Goal: Information Seeking & Learning: Compare options

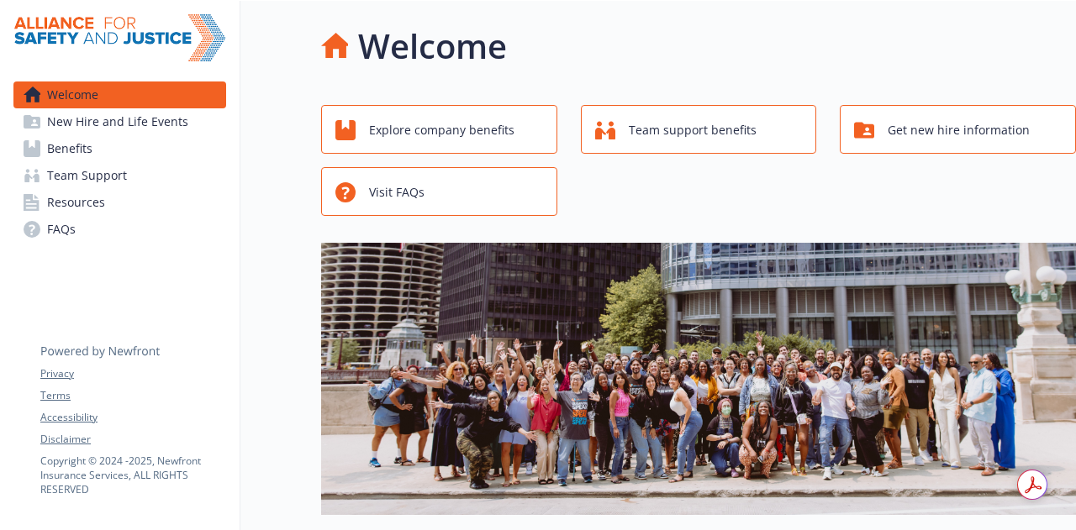
click at [128, 166] on link "Team Support" at bounding box center [119, 175] width 213 height 27
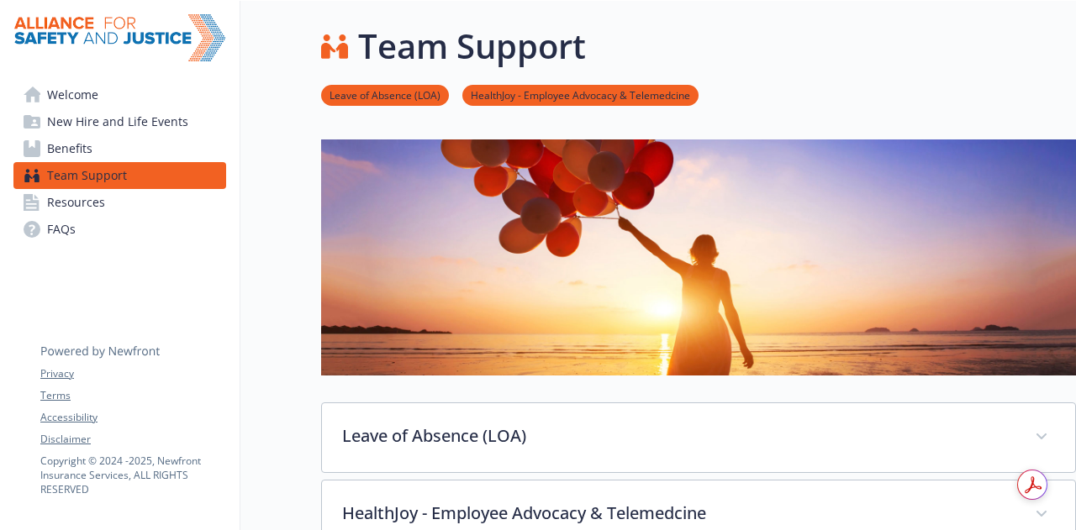
click at [99, 145] on link "Benefits" at bounding box center [119, 148] width 213 height 27
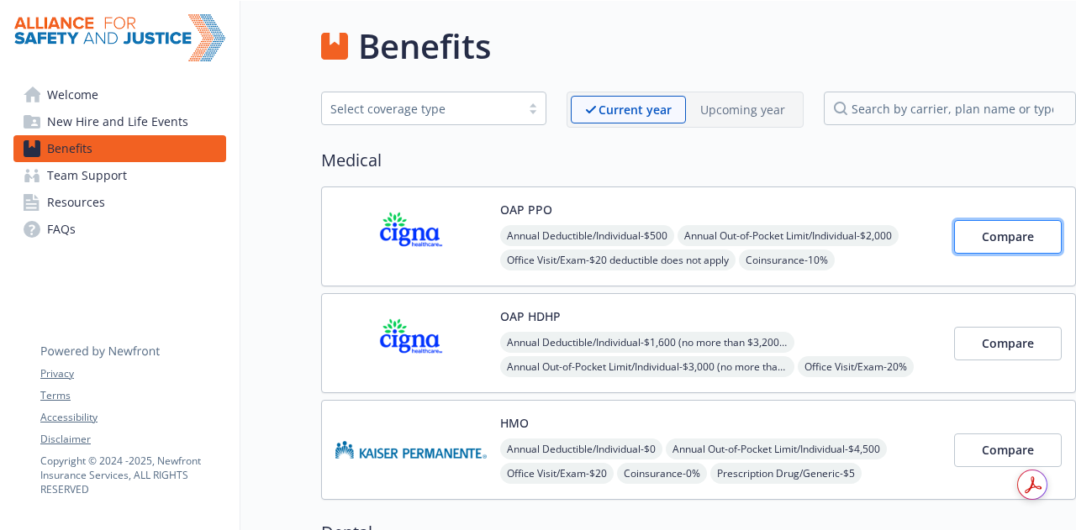
click at [1003, 231] on span "Compare" at bounding box center [1007, 237] width 52 height 16
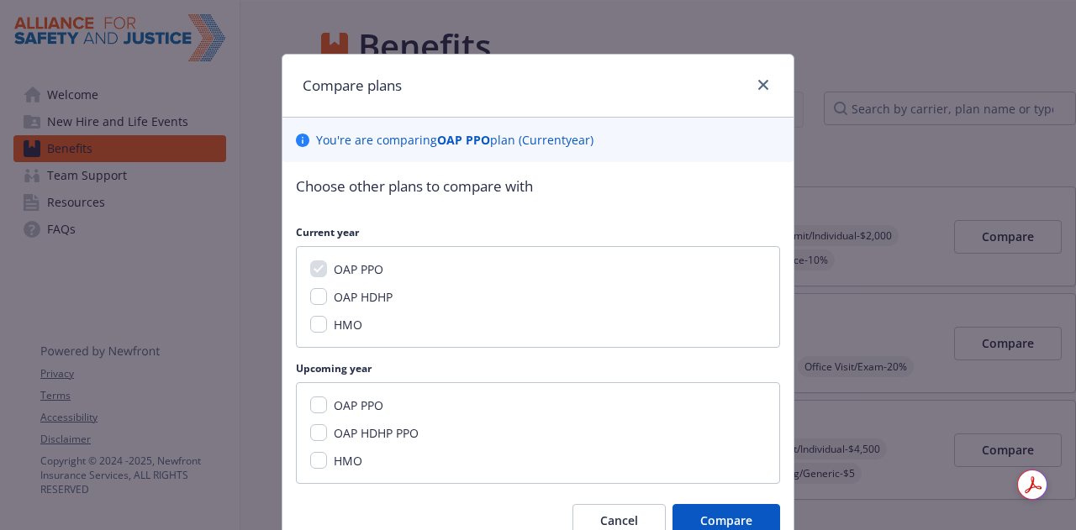
click at [330, 418] on div "OAP PPO OAP HDHP PPO HMO" at bounding box center [538, 433] width 484 height 102
click at [336, 408] on span "OAP PPO" at bounding box center [359, 405] width 50 height 16
click at [327, 408] on input "OAP PPO" at bounding box center [318, 405] width 17 height 17
checkbox input "true"
click at [716, 513] on span "Compare" at bounding box center [726, 521] width 52 height 16
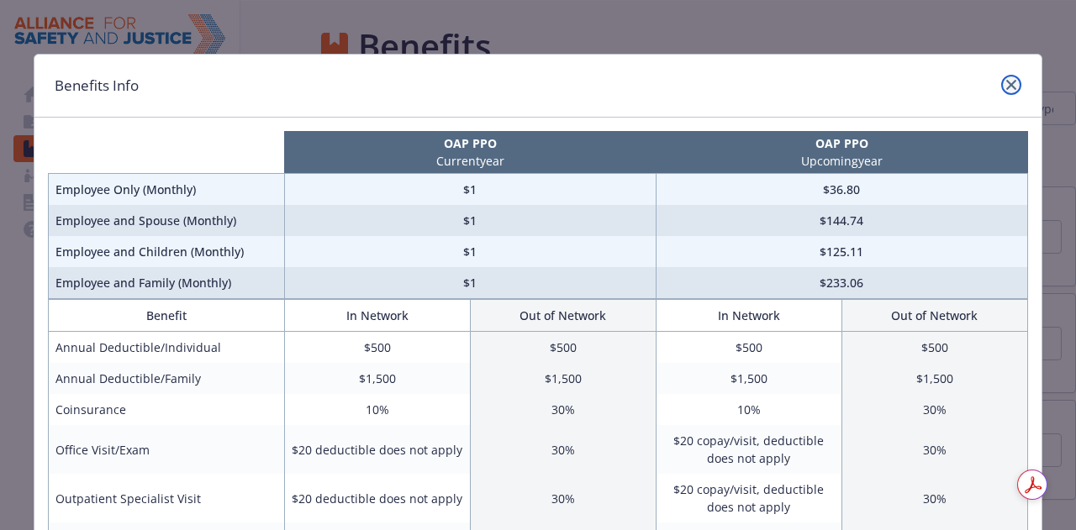
click at [1006, 82] on icon "close" at bounding box center [1011, 85] width 10 height 10
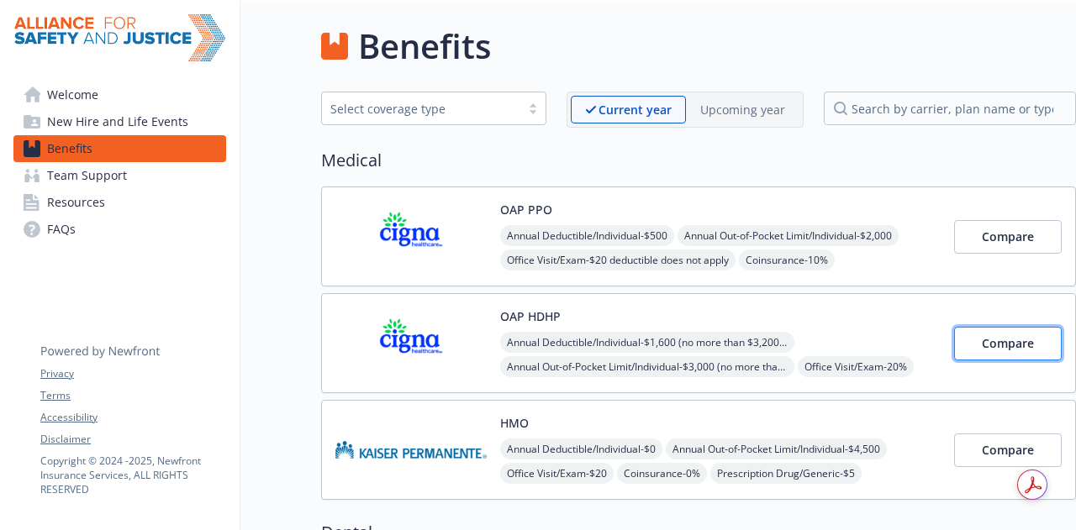
click at [984, 341] on span "Compare" at bounding box center [1007, 343] width 52 height 16
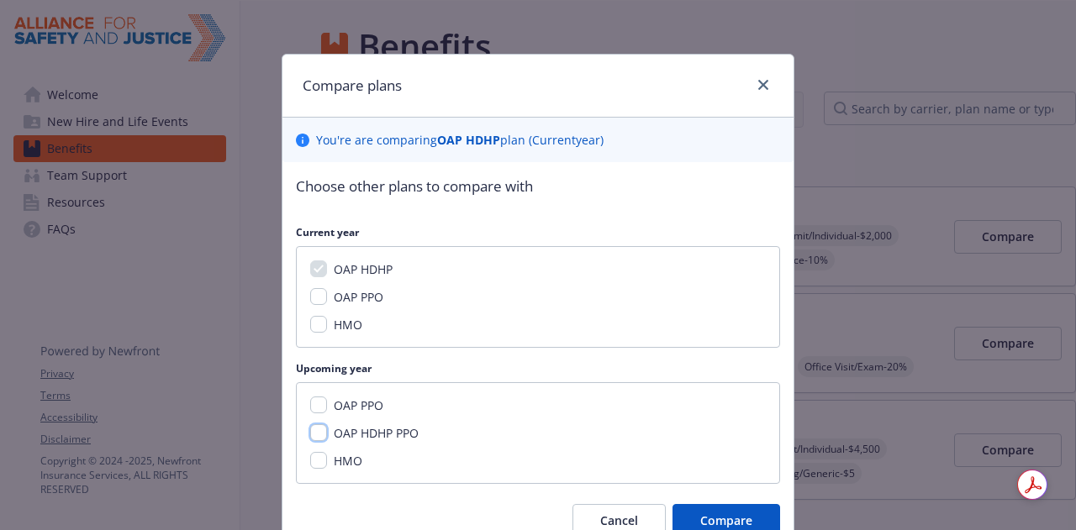
click at [318, 429] on input "OAP HDHP PPO" at bounding box center [318, 432] width 17 height 17
checkbox input "true"
click at [710, 513] on span "Compare" at bounding box center [726, 521] width 52 height 16
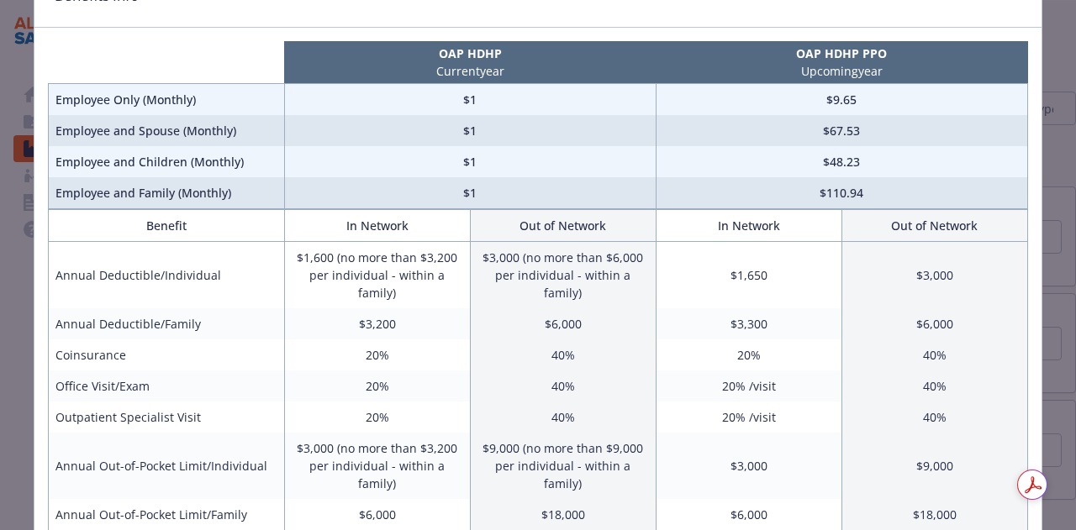
scroll to position [93, 0]
